Goal: Information Seeking & Learning: Learn about a topic

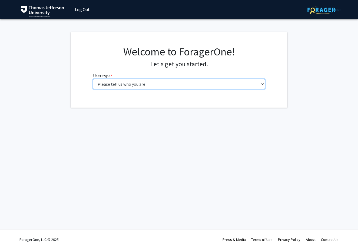
select select "3: doc"
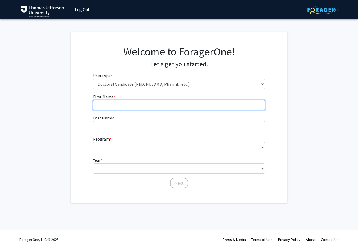
click at [182, 105] on input "First Name * required" at bounding box center [179, 105] width 172 height 10
type input "b"
type input "Basam"
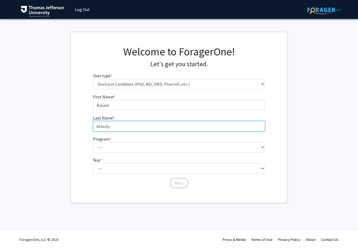
type input "Alasaly"
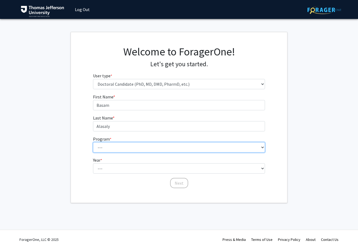
select select "35: 815"
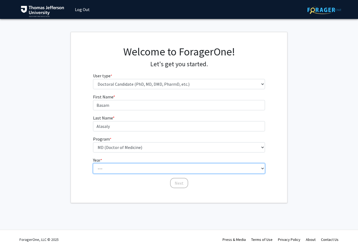
select select "1: first_year"
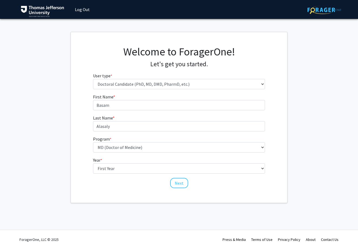
click at [178, 184] on button "Next" at bounding box center [179, 183] width 18 height 10
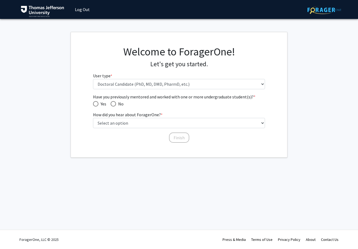
click at [99, 97] on span "Have you previously mentored and worked with one or more undergraduate student(…" at bounding box center [179, 97] width 172 height 6
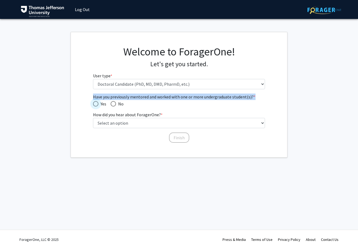
click at [97, 102] on span "Have you previously mentored and worked with one or more undergraduate student(…" at bounding box center [95, 103] width 5 height 5
click at [97, 102] on input "Yes" at bounding box center [95, 103] width 5 height 5
radio input "true"
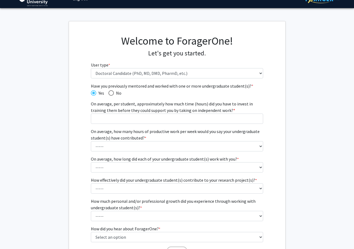
scroll to position [18, 0]
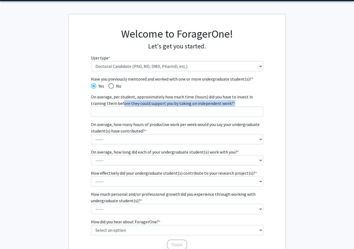
drag, startPoint x: 123, startPoint y: 101, endPoint x: 241, endPoint y: 102, distance: 117.5
click at [240, 102] on label "On average, per student, approximately how much time (hours) did you have to in…" at bounding box center [177, 100] width 172 height 13
click at [240, 107] on input "On average, per student, approximately how much time (hours) did you have to in…" at bounding box center [177, 112] width 172 height 10
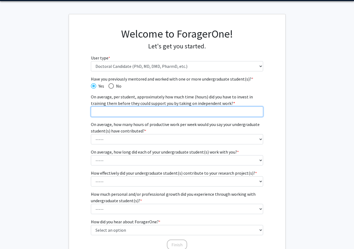
scroll to position [28, 0]
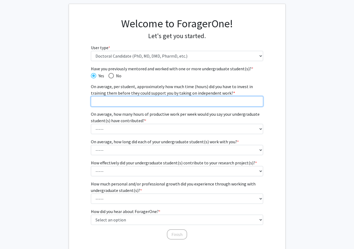
click at [195, 100] on input "On average, per student, approximately how much time (hours) did you have to in…" at bounding box center [177, 101] width 172 height 10
type input "6"
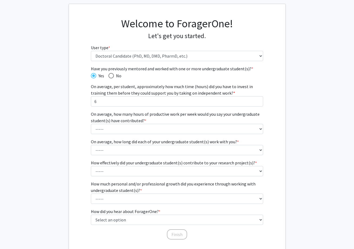
click at [74, 127] on div "Have you previously mentored and worked with one or more undergraduate student(…" at bounding box center [177, 152] width 217 height 175
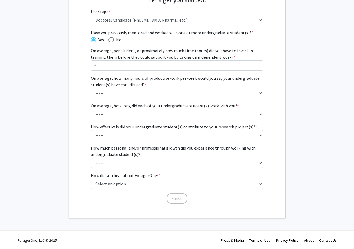
click at [146, 80] on label "On average, how many hours of productive work per week would you say your under…" at bounding box center [177, 81] width 172 height 13
click at [146, 88] on select "----- 1 - 5 hours 6 - 10 hours 11 - 15 hours 16 - 20 hours 21 - 30 hours 31 - 4…" at bounding box center [177, 93] width 172 height 10
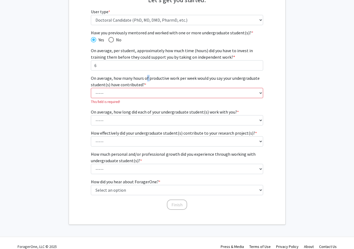
click at [146, 80] on label "On average, how many hours of productive work per week would you say your under…" at bounding box center [177, 81] width 172 height 13
click at [146, 88] on select "----- 1 - 5 hours 6 - 10 hours 11 - 15 hours 16 - 20 hours 21 - 30 hours 31 - 4…" at bounding box center [177, 93] width 172 height 10
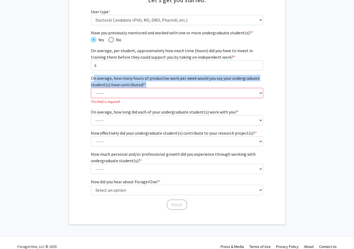
click at [146, 80] on label "On average, how many hours of productive work per week would you say your under…" at bounding box center [177, 81] width 172 height 13
click at [146, 88] on select "----- 1 - 5 hours 6 - 10 hours 11 - 15 hours 16 - 20 hours 21 - 30 hours 31 - 4…" at bounding box center [177, 93] width 172 height 10
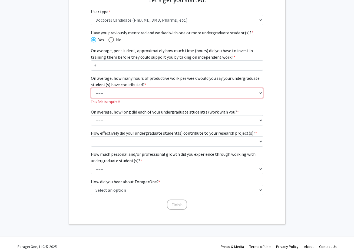
select select "1: 1 - 5 hours"
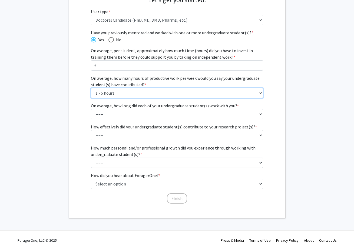
scroll to position [65, 0]
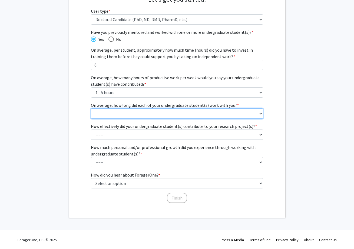
select select "2: 3 - 6 months"
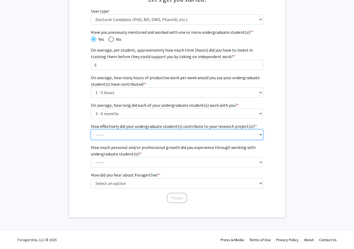
select select "4: 4"
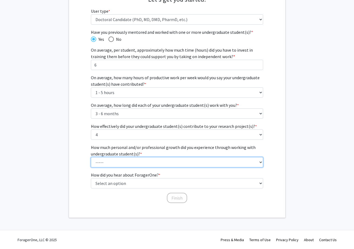
select select "4: 4"
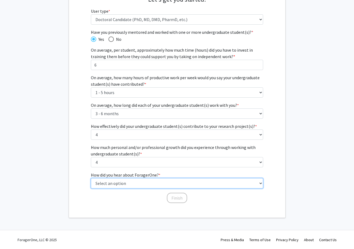
select select "2: faculty_recommendation"
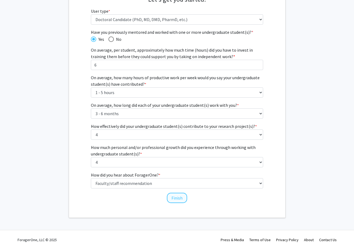
click at [179, 202] on button "Finish" at bounding box center [177, 198] width 20 height 10
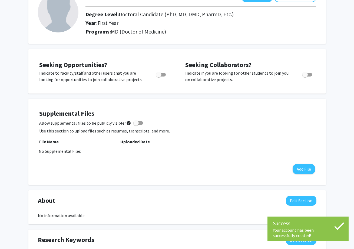
scroll to position [87, 0]
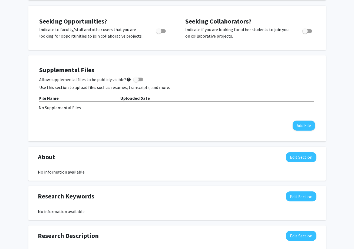
drag, startPoint x: 42, startPoint y: 21, endPoint x: 148, endPoint y: 42, distance: 108.4
click at [148, 41] on div "Seeking Opportunities? Indicate to faculty/staff and other users that you are l…" at bounding box center [177, 28] width 287 height 34
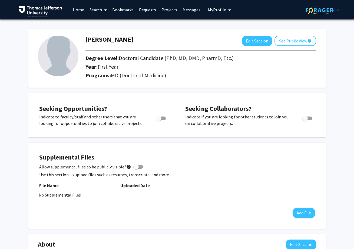
scroll to position [1, 0]
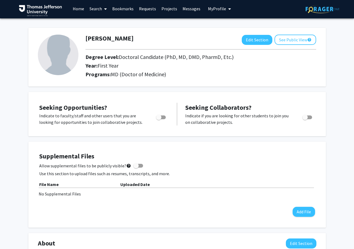
click at [106, 12] on span at bounding box center [104, 8] width 5 height 19
click at [107, 23] on span "Faculty/Staff" at bounding box center [107, 23] width 40 height 11
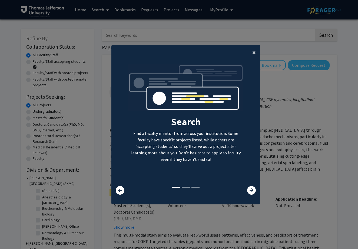
click at [253, 50] on span "×" at bounding box center [255, 52] width 4 height 8
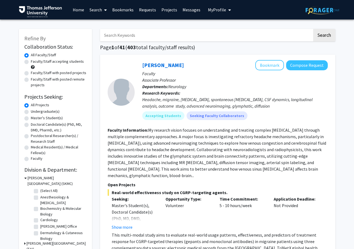
click at [148, 36] on input "Search Keywords" at bounding box center [206, 35] width 212 height 12
type input "[PERSON_NAME]"
click at [324, 36] on button "Search" at bounding box center [324, 35] width 22 height 12
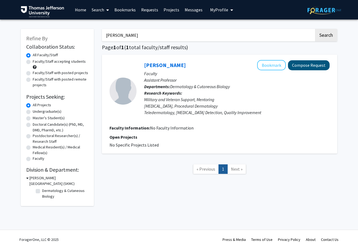
click at [314, 67] on button "Compose Request" at bounding box center [309, 65] width 42 height 10
click at [104, 13] on span at bounding box center [106, 10] width 5 height 19
click at [103, 24] on span "Faculty/Staff" at bounding box center [109, 24] width 40 height 11
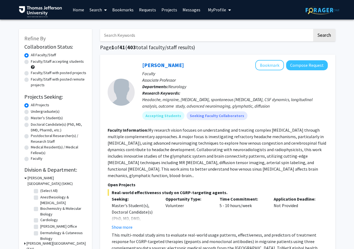
click at [54, 61] on label "Faculty/Staff accepting students" at bounding box center [57, 62] width 53 height 6
click at [34, 61] on input "Faculty/Staff accepting students" at bounding box center [33, 61] width 4 height 4
radio input "true"
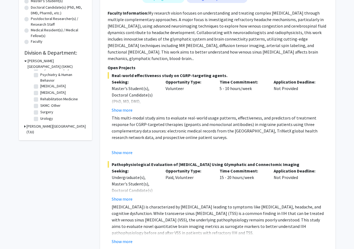
scroll to position [11, 0]
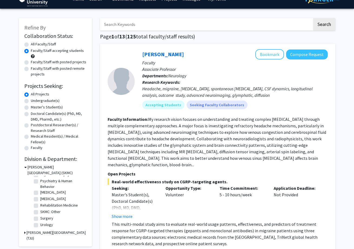
click at [137, 21] on input "Search Keywords" at bounding box center [206, 24] width 212 height 12
type input "ambient"
click at [324, 25] on button "Search" at bounding box center [324, 24] width 22 height 12
radio input "true"
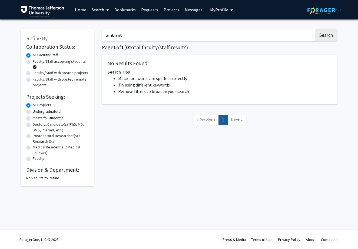
click at [138, 33] on input "ambient" at bounding box center [208, 35] width 212 height 12
click at [326, 36] on button "Search" at bounding box center [326, 35] width 22 height 12
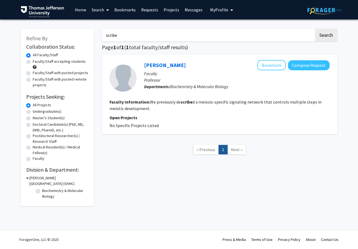
click at [138, 34] on input "scribe" at bounding box center [208, 35] width 212 height 12
type input "scribing"
click at [326, 36] on button "Search" at bounding box center [326, 35] width 22 height 12
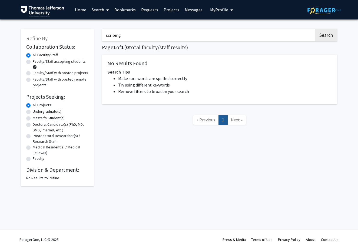
click at [138, 34] on input "scribing" at bounding box center [208, 35] width 212 height 12
click at [326, 36] on button "Search" at bounding box center [326, 35] width 22 height 12
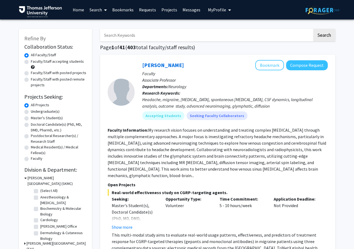
click at [42, 63] on label "Faculty/Staff accepting students" at bounding box center [57, 62] width 53 height 6
click at [34, 62] on input "Faculty/Staff accepting students" at bounding box center [33, 61] width 4 height 4
radio input "true"
click at [64, 77] on div "Faculty/Staff with posted projects" at bounding box center [55, 73] width 62 height 6
drag, startPoint x: 80, startPoint y: 75, endPoint x: 98, endPoint y: 84, distance: 20.0
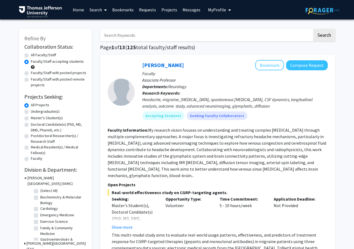
click at [80, 75] on label "Faculty/Staff with posted projects" at bounding box center [58, 73] width 55 height 6
click at [34, 74] on input "Faculty/Staff with posted projects" at bounding box center [33, 72] width 4 height 4
radio input "true"
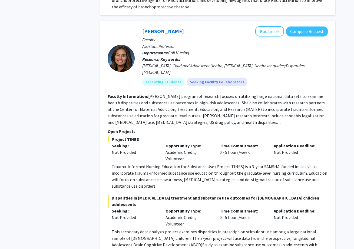
scroll to position [3122, 0]
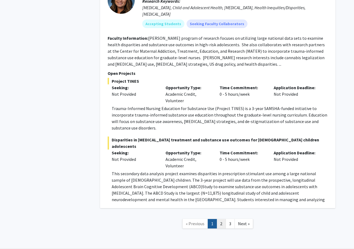
click at [221, 219] on link "2" at bounding box center [221, 223] width 9 height 9
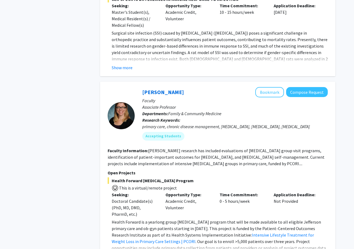
scroll to position [1173, 0]
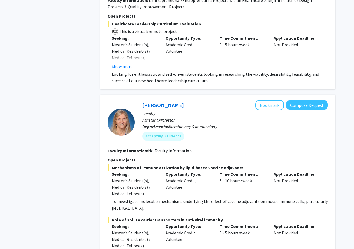
click at [132, 21] on span "Healthcare Leadership Curriculum Evaluation" at bounding box center [218, 24] width 220 height 6
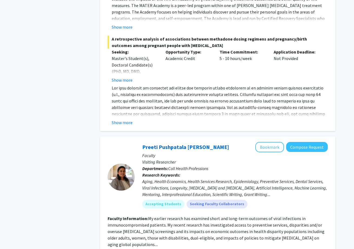
scroll to position [1796, 0]
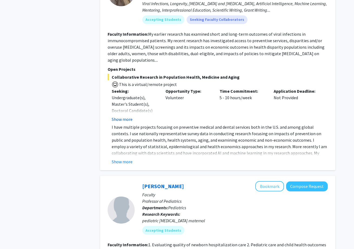
click at [130, 116] on button "Show more" at bounding box center [122, 119] width 21 height 6
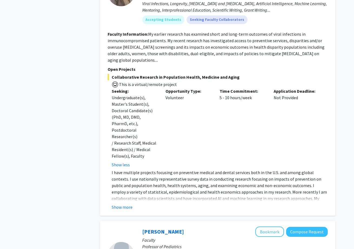
scroll to position [1951, 0]
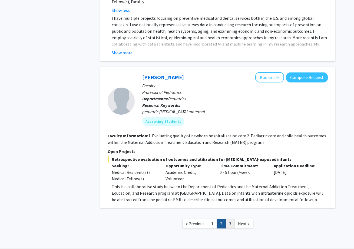
click at [228, 219] on link "3" at bounding box center [230, 223] width 9 height 9
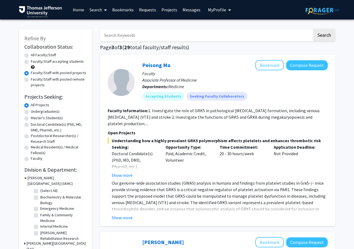
scroll to position [100, 0]
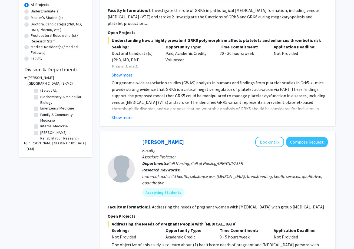
click at [213, 40] on span "Understanding how a highly prevalent GRK5 polymorphism affects platelets and en…" at bounding box center [218, 40] width 220 height 6
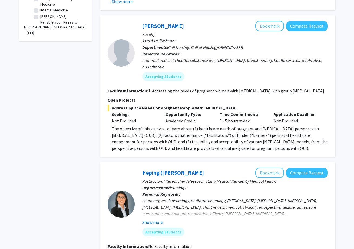
scroll to position [261, 0]
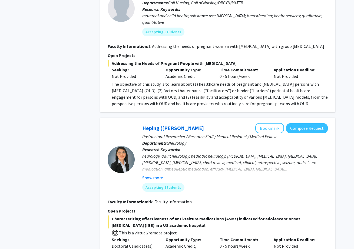
drag, startPoint x: 251, startPoint y: 64, endPoint x: 253, endPoint y: 58, distance: 5.3
click at [253, 58] on section "Open Projects Addressing the Needs of Pregnant People with [MEDICAL_DATA] Seeki…" at bounding box center [218, 79] width 220 height 55
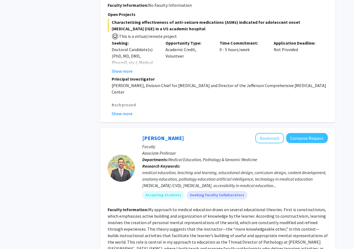
scroll to position [399, 0]
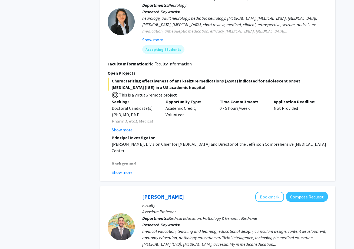
drag, startPoint x: 266, startPoint y: 87, endPoint x: 263, endPoint y: 77, distance: 11.0
click at [263, 77] on section "Open Projects Characterizing effectiveness of anti-seizure medications (ASMs) i…" at bounding box center [218, 123] width 220 height 106
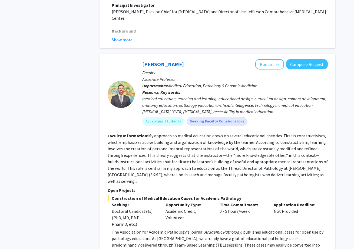
scroll to position [638, 0]
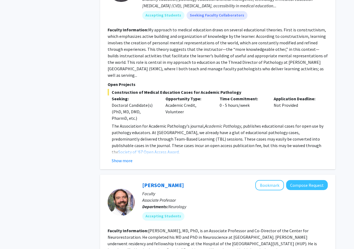
drag, startPoint x: 244, startPoint y: 87, endPoint x: 244, endPoint y: 84, distance: 3.5
click at [244, 89] on span "Construction of Medical Education Cases for Academic Pathology" at bounding box center [218, 92] width 220 height 6
drag, startPoint x: 244, startPoint y: 87, endPoint x: 244, endPoint y: 82, distance: 5.4
click at [244, 82] on section "Open Projects Construction of Medical Education Cases for Academic Pathology Se…" at bounding box center [218, 122] width 220 height 83
click at [243, 96] on p "Time Commitment:" at bounding box center [243, 99] width 46 height 6
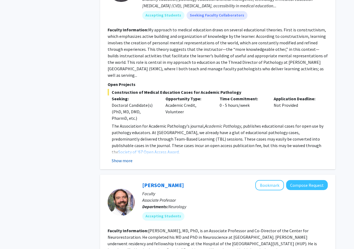
click at [130, 158] on button "Show more" at bounding box center [122, 161] width 21 height 6
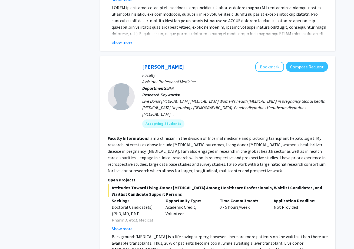
scroll to position [1441, 0]
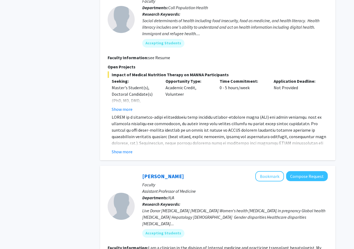
drag, startPoint x: 242, startPoint y: 48, endPoint x: 241, endPoint y: 44, distance: 3.8
click at [241, 64] on section "Open Projects Impact of Medical Nutrition Therapy on MANNA Participants Seeking…" at bounding box center [218, 109] width 220 height 91
click at [119, 149] on button "Show more" at bounding box center [122, 152] width 21 height 6
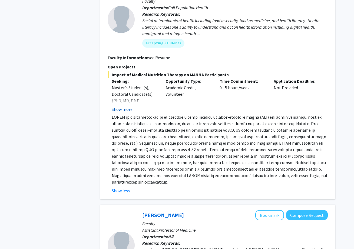
click at [127, 106] on button "Show more" at bounding box center [122, 109] width 21 height 6
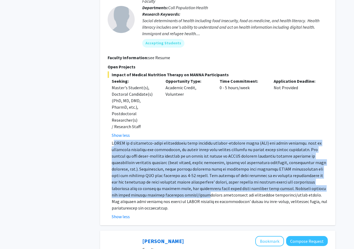
drag, startPoint x: 114, startPoint y: 111, endPoint x: 169, endPoint y: 162, distance: 74.9
click at [169, 162] on p at bounding box center [220, 175] width 216 height 71
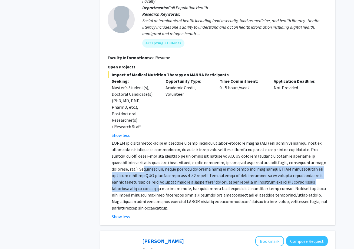
drag, startPoint x: 142, startPoint y: 139, endPoint x: 126, endPoint y: 155, distance: 22.8
click at [126, 155] on p at bounding box center [220, 175] width 216 height 71
drag, startPoint x: 126, startPoint y: 155, endPoint x: 136, endPoint y: 154, distance: 10.6
click at [126, 155] on p at bounding box center [220, 175] width 216 height 71
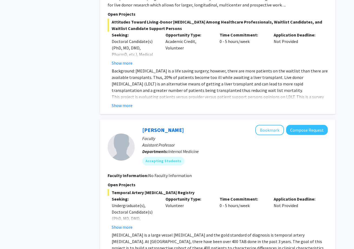
scroll to position [1832, 0]
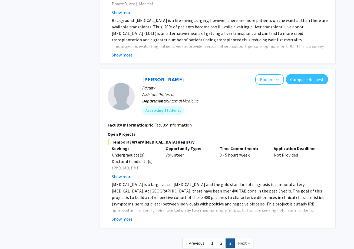
click at [216, 233] on nav "« Previous 1 2 3 Next »" at bounding box center [217, 244] width 235 height 22
click at [213, 239] on link "1" at bounding box center [212, 243] width 9 height 9
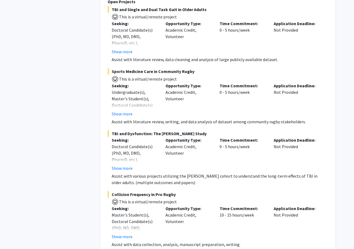
scroll to position [2393, 0]
